Goal: Task Accomplishment & Management: Manage account settings

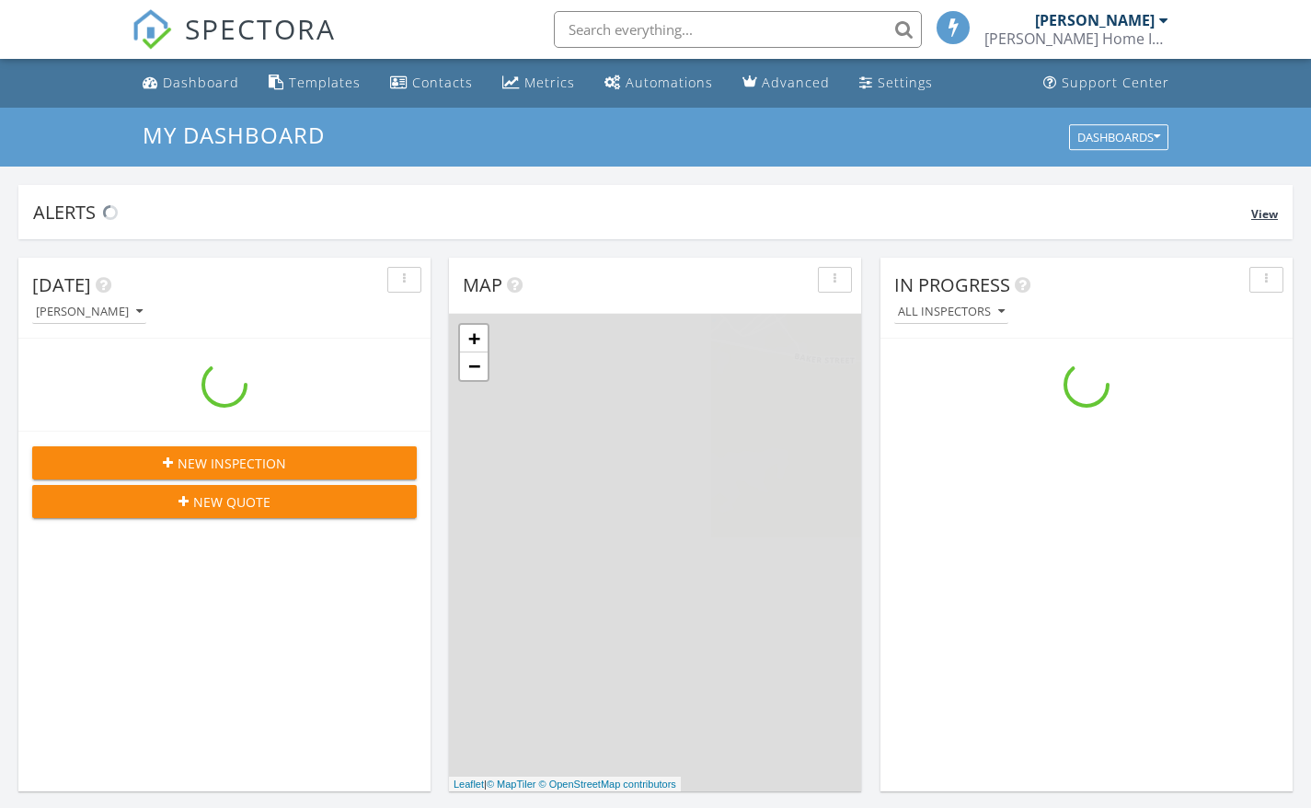
scroll to position [1703, 1339]
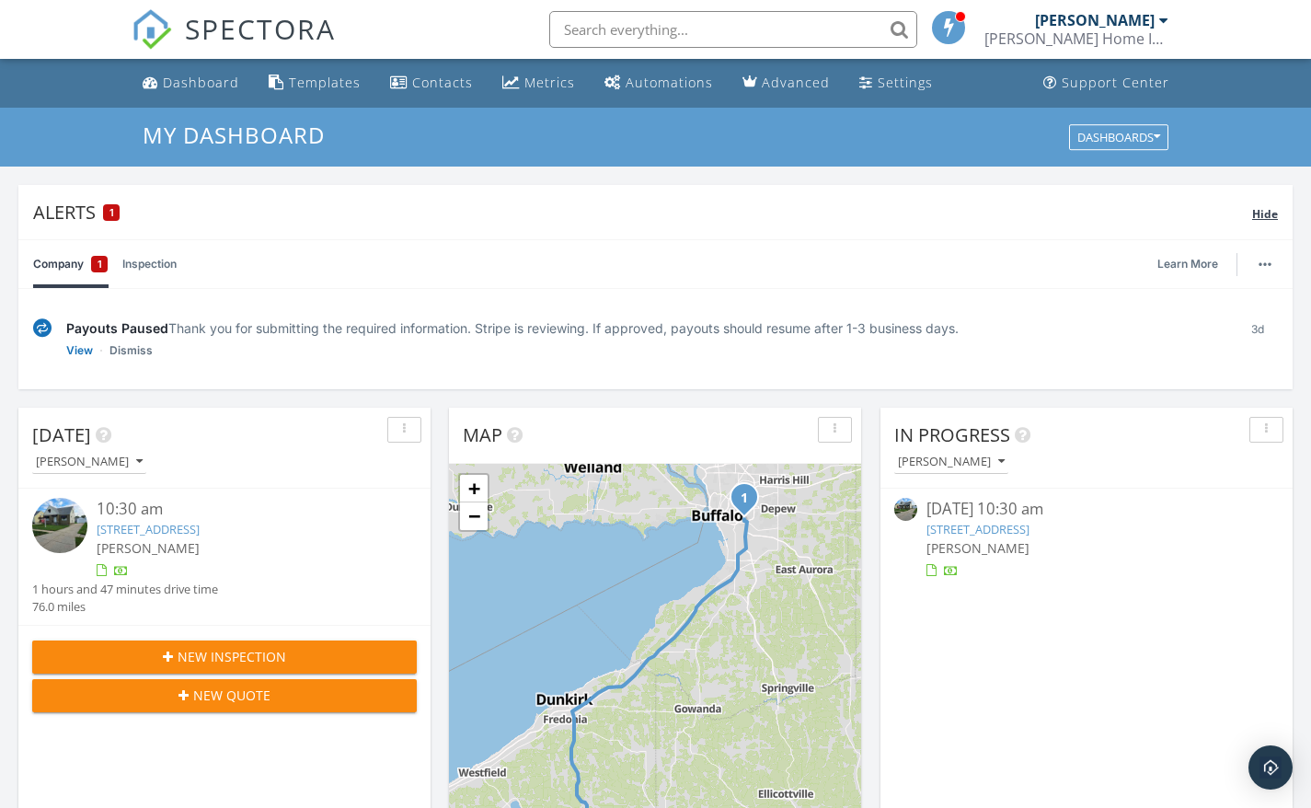
click at [1266, 211] on span "Hide" at bounding box center [1265, 214] width 26 height 16
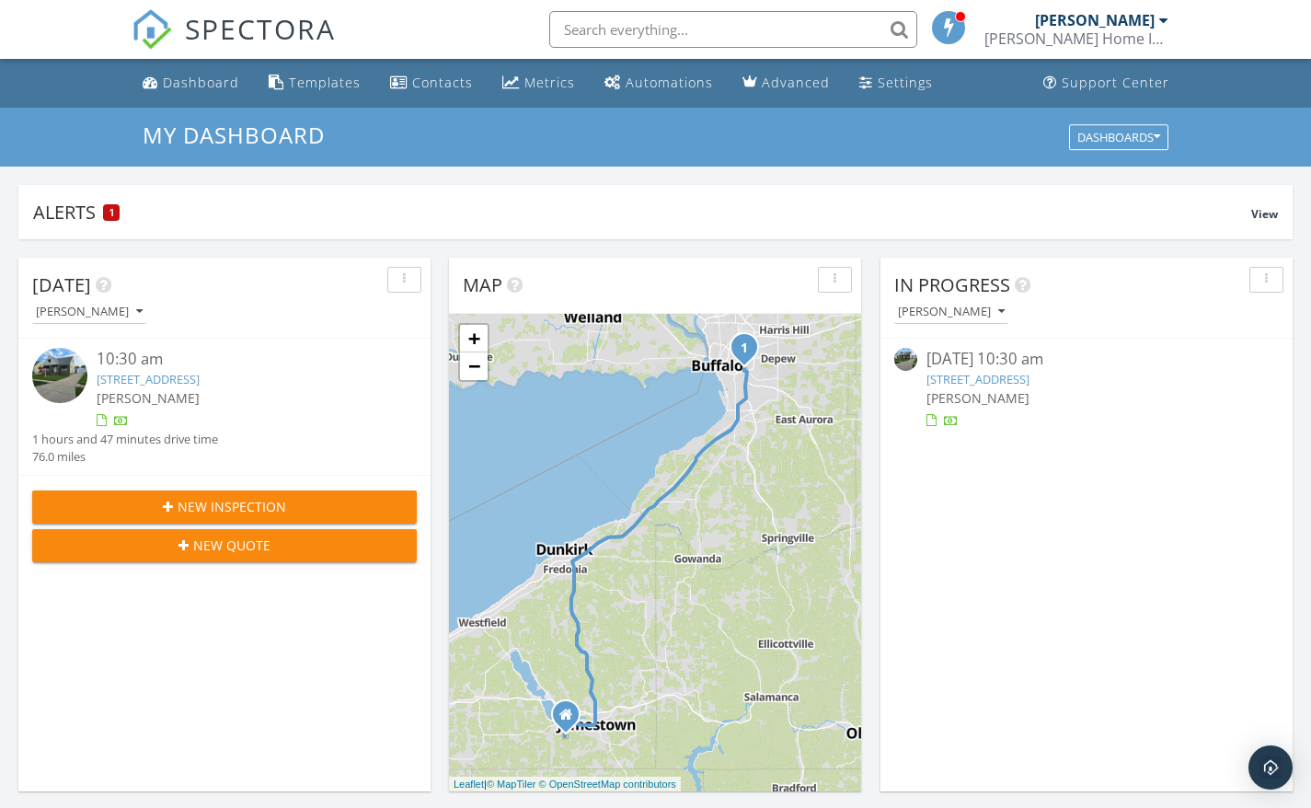
click at [1029, 380] on link "[STREET_ADDRESS]" at bounding box center [977, 379] width 103 height 17
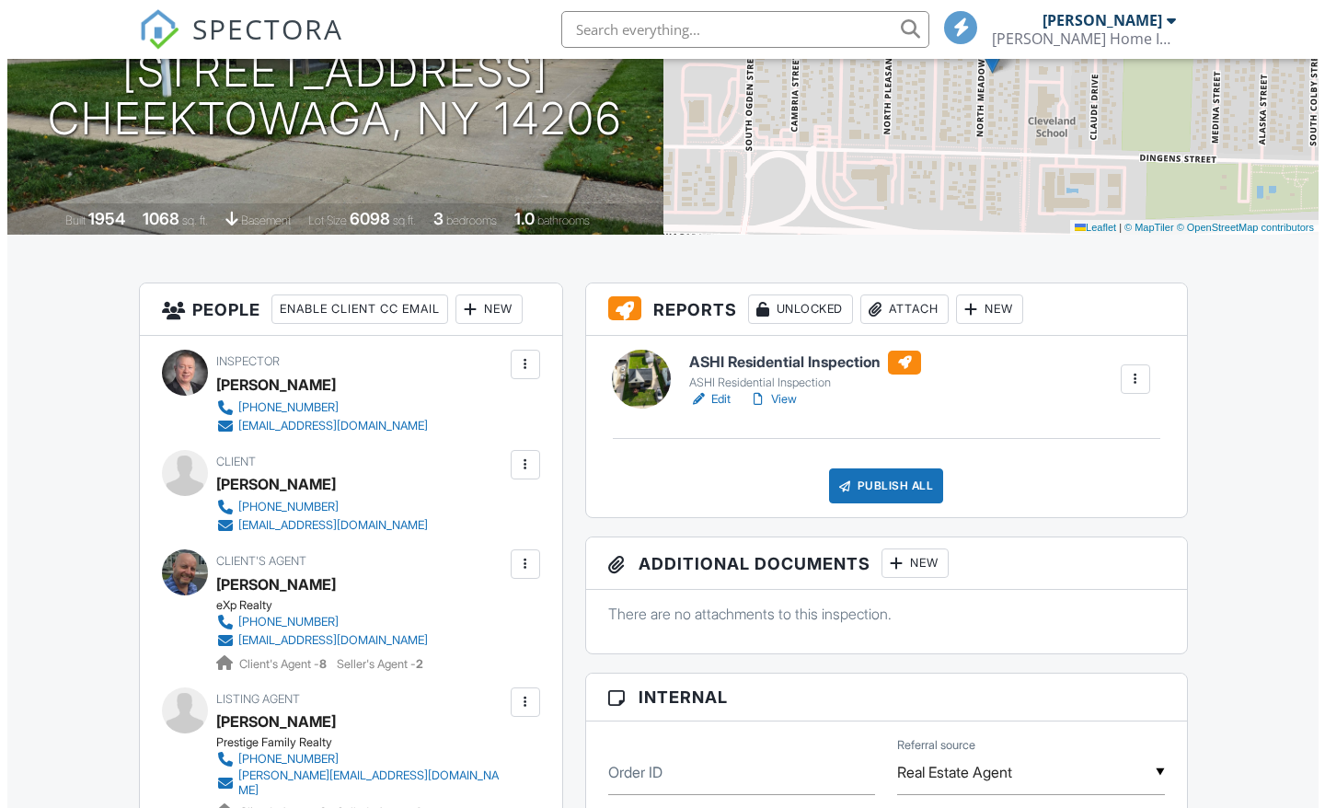
scroll to position [276, 0]
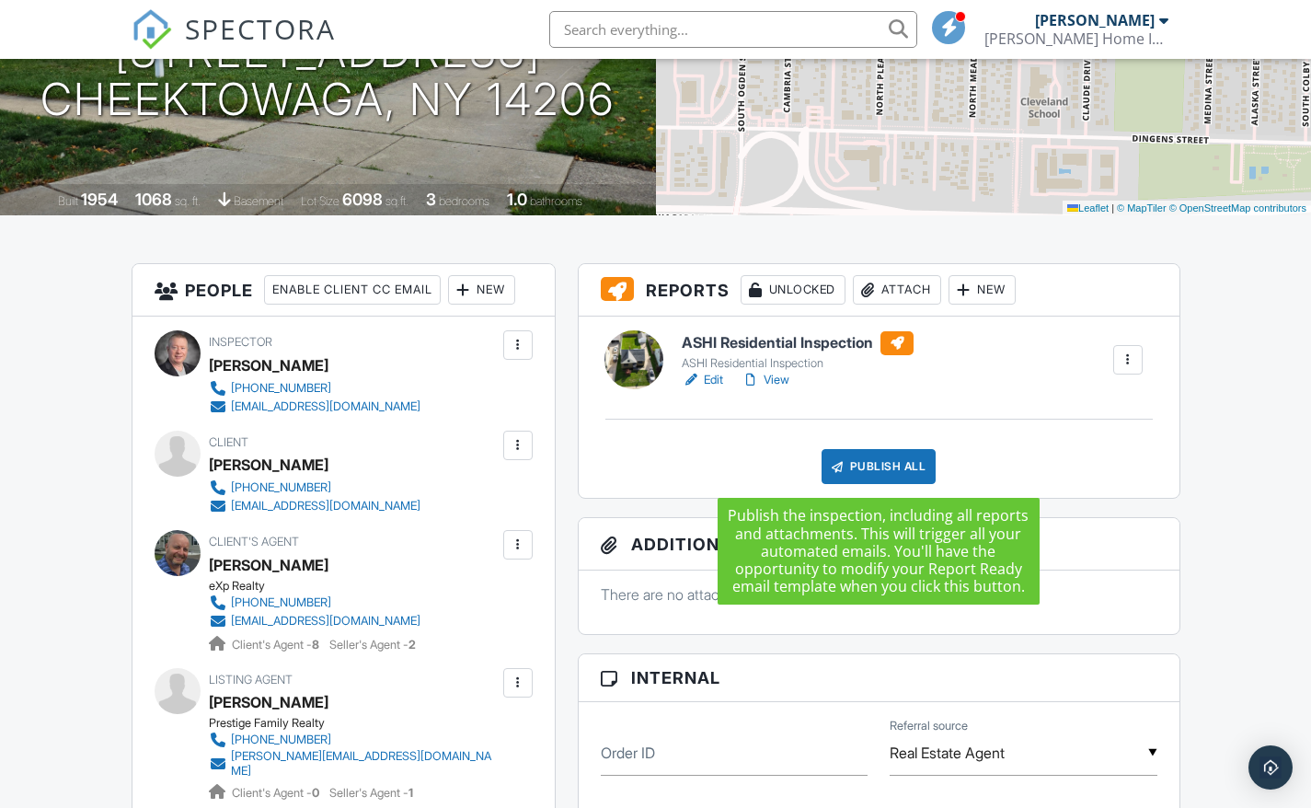
click at [848, 459] on div "Publish All" at bounding box center [878, 466] width 115 height 35
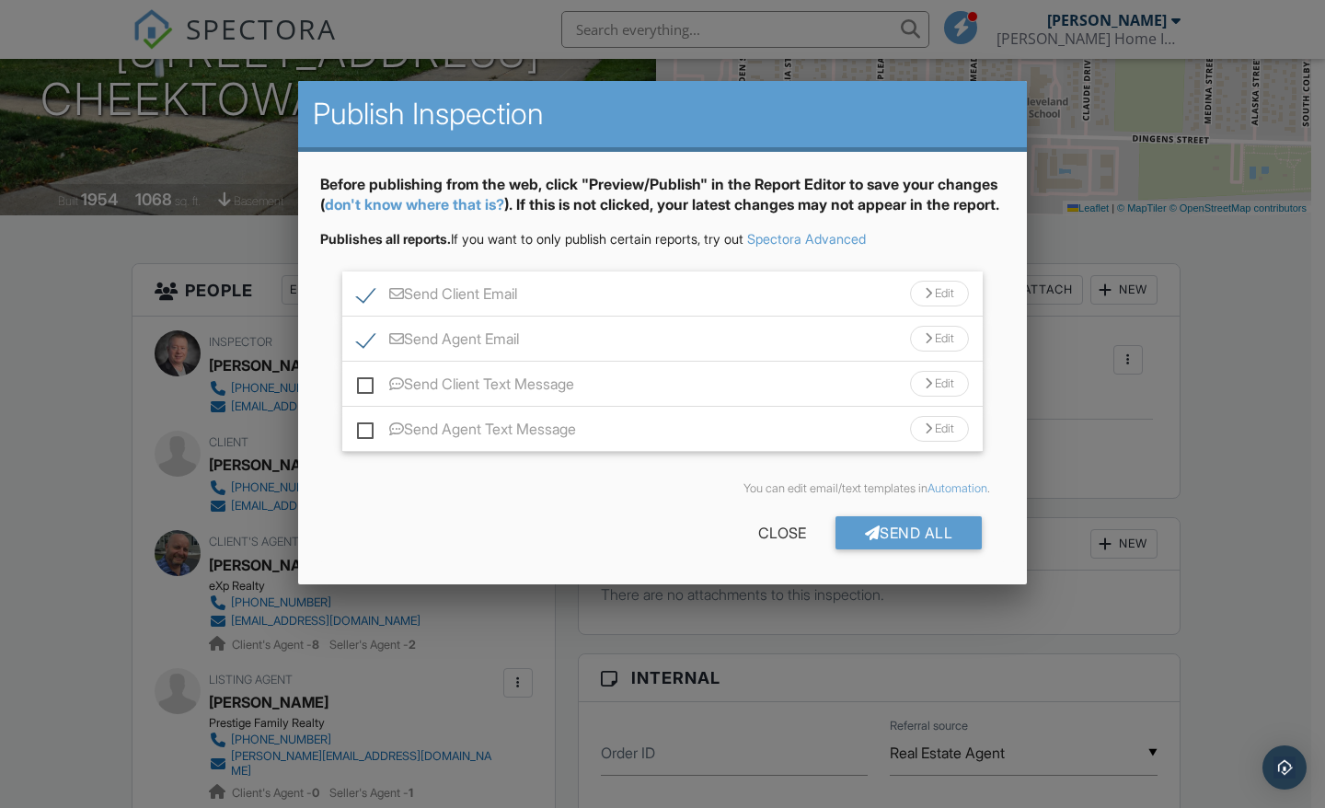
click at [371, 398] on label "Send Client Text Message" at bounding box center [465, 386] width 217 height 23
click at [369, 381] on input "Send Client Text Message" at bounding box center [363, 375] width 12 height 12
checkbox input "true"
click at [364, 443] on label "Send Agent Text Message" at bounding box center [466, 431] width 219 height 23
click at [364, 426] on input "Send Agent Text Message" at bounding box center [363, 420] width 12 height 12
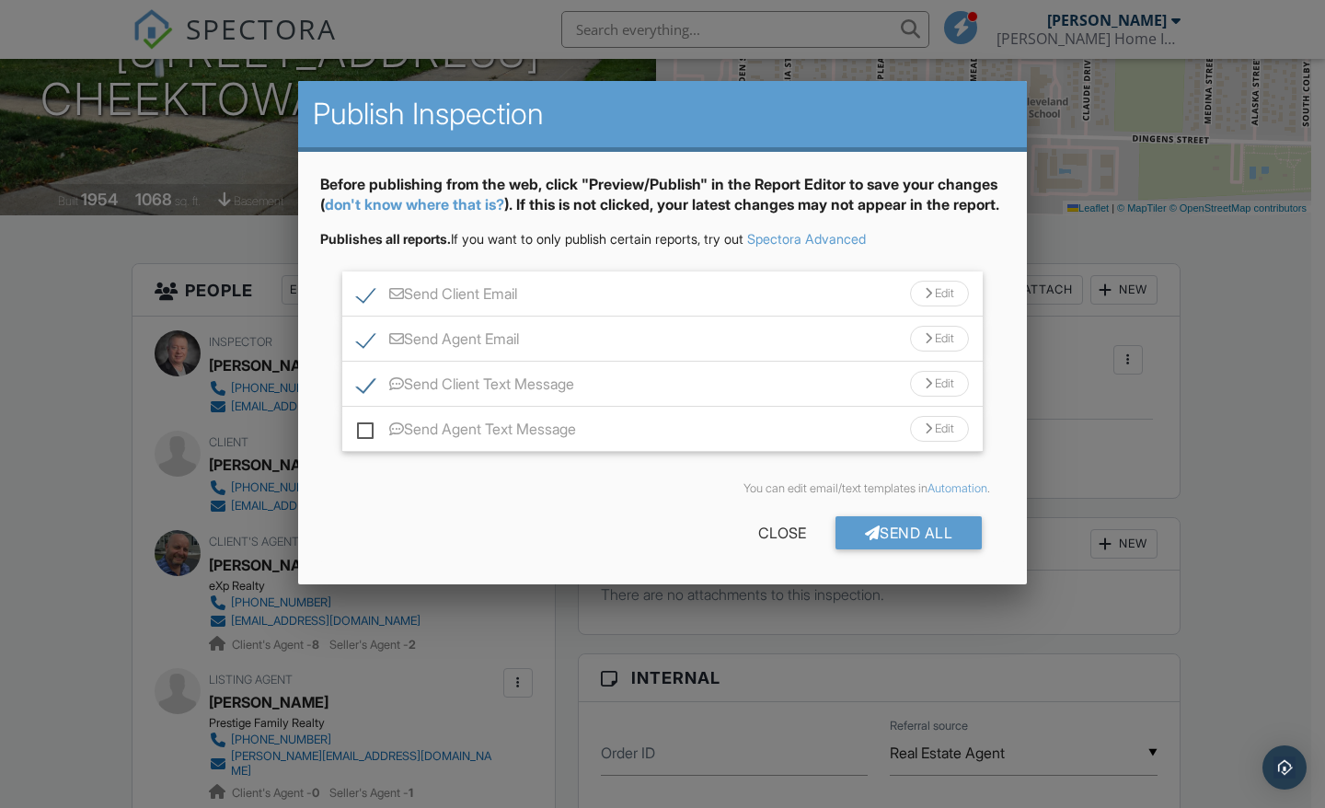
checkbox input "true"
click at [874, 549] on div "Send All" at bounding box center [908, 532] width 147 height 33
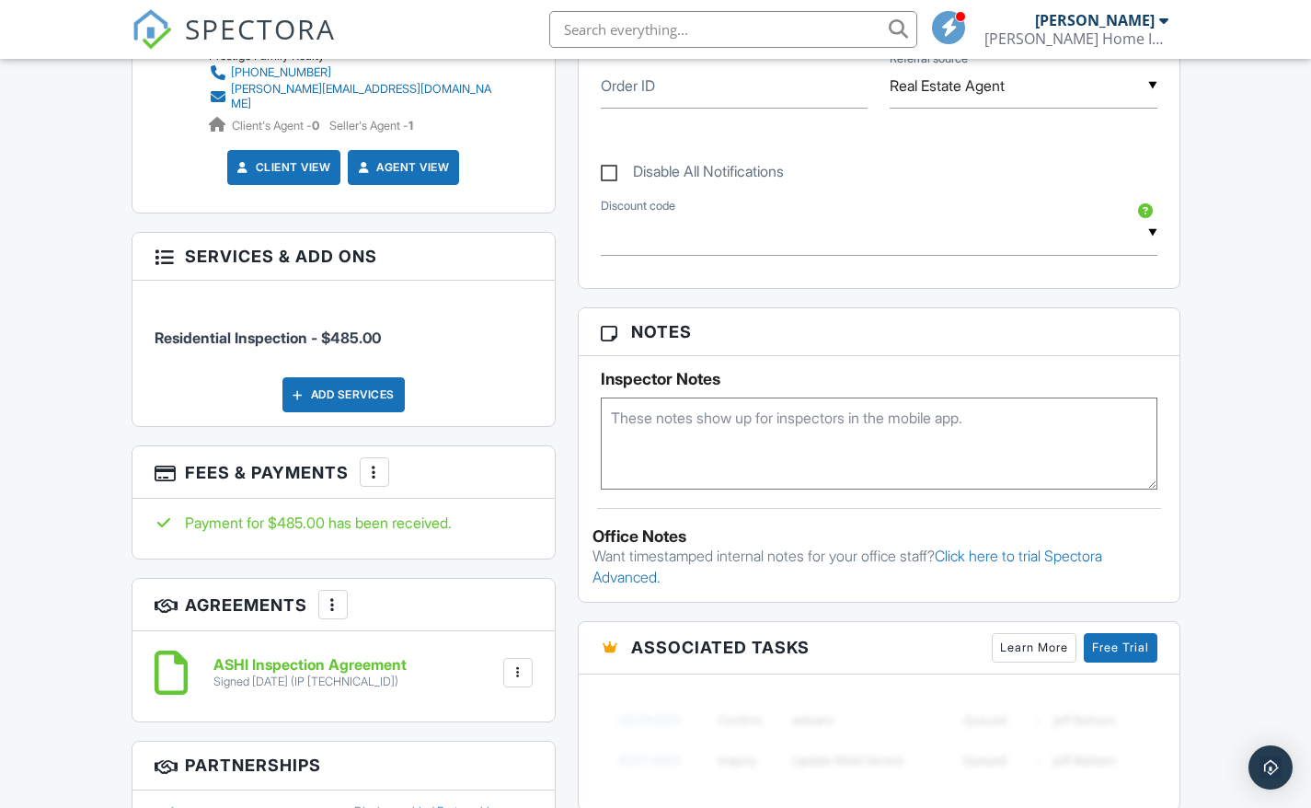
scroll to position [851, 0]
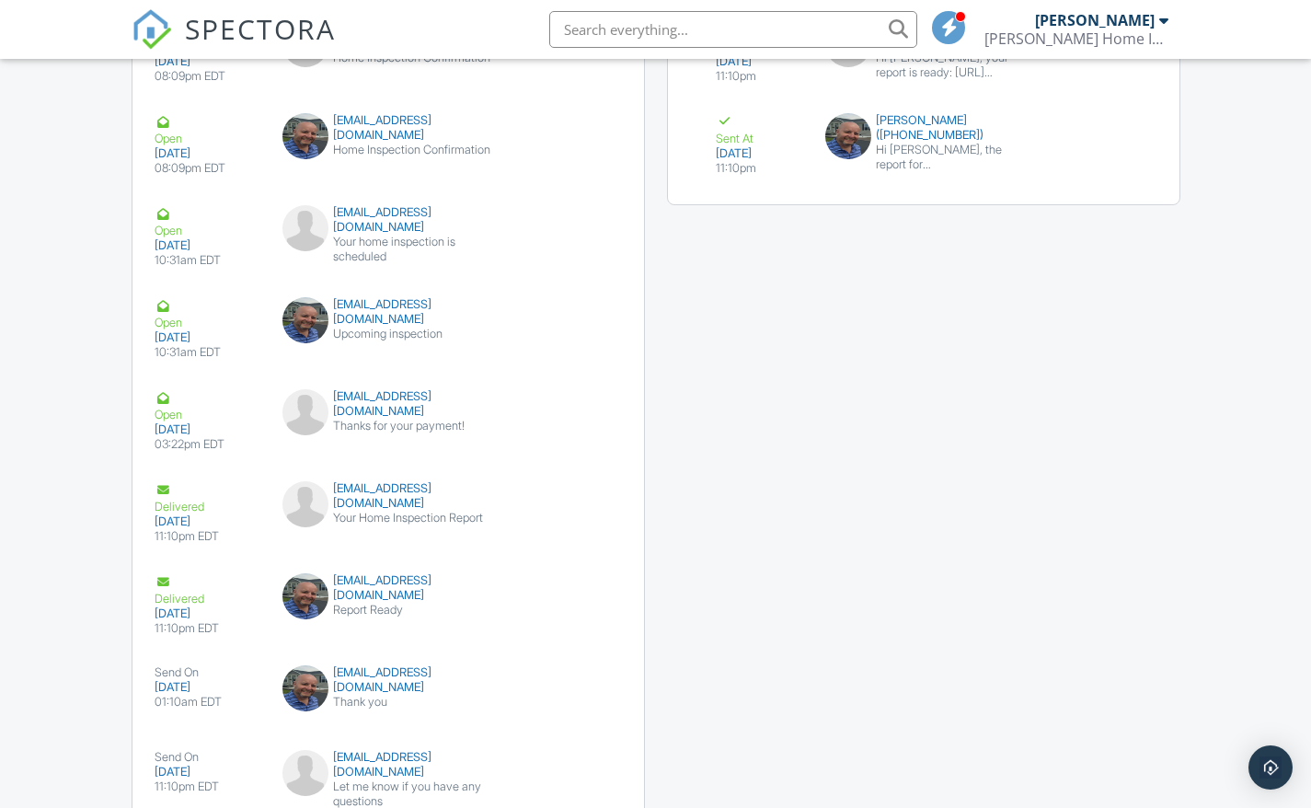
scroll to position [2323, 0]
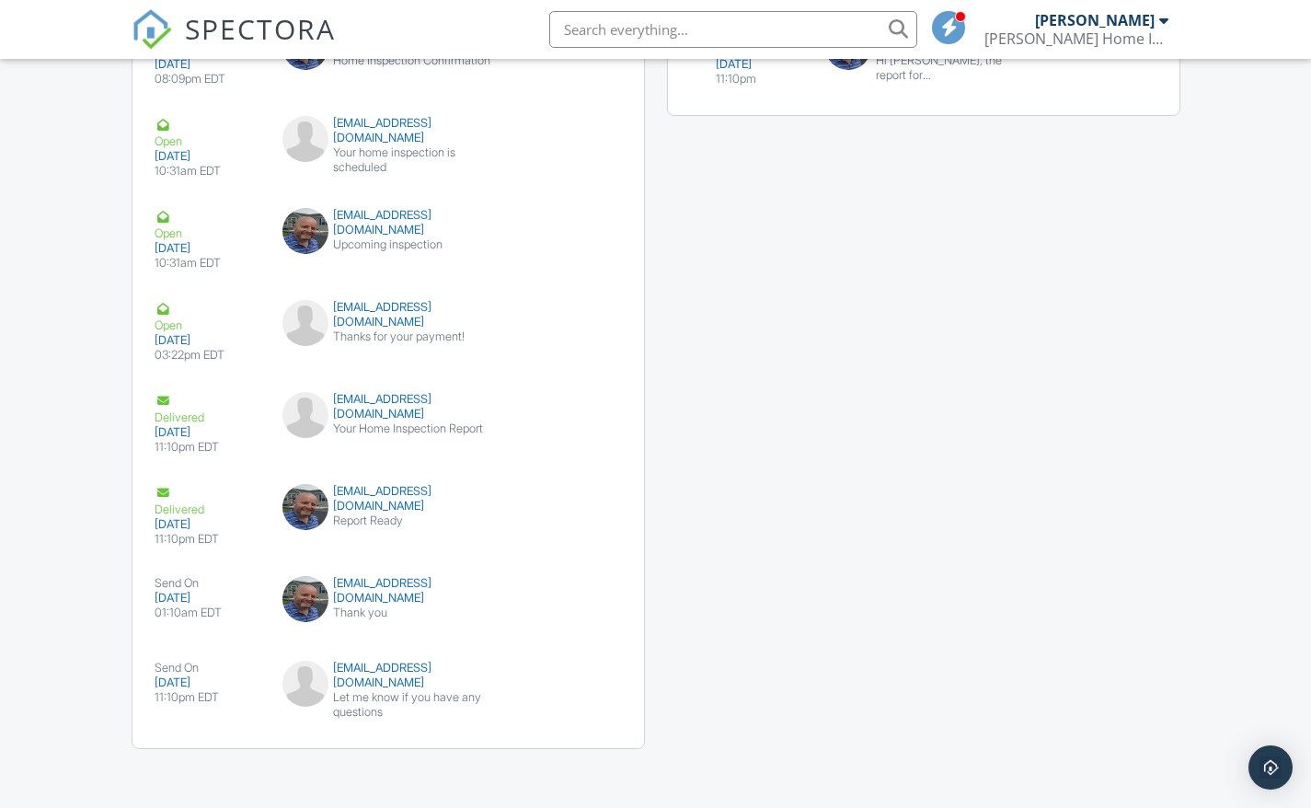
click at [955, 27] on span at bounding box center [949, 27] width 18 height 1
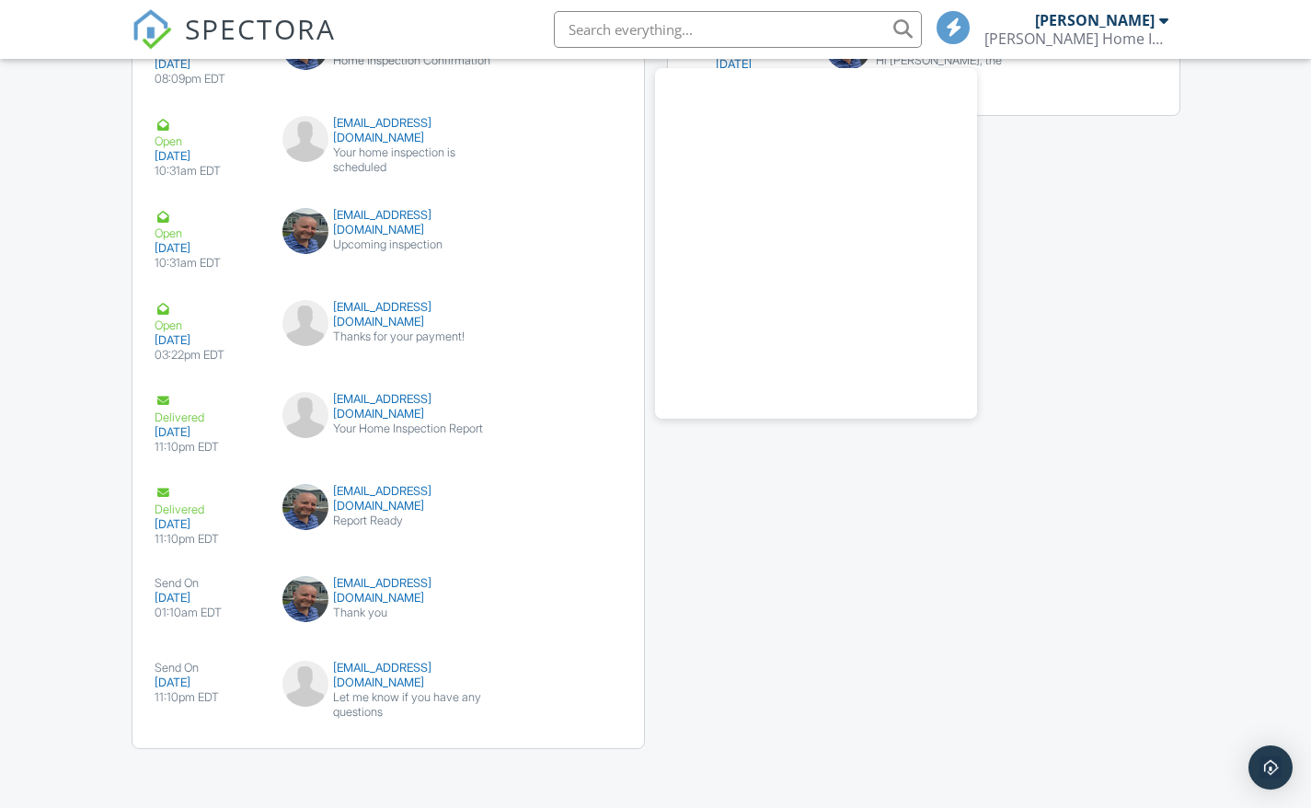
click at [1013, 134] on div "Emails Share Details Open 09/23/2025 08:09pm EDT cjc2861@rit.edu Home Inspectio…" at bounding box center [656, 308] width 1071 height 917
